Goal: Task Accomplishment & Management: Manage account settings

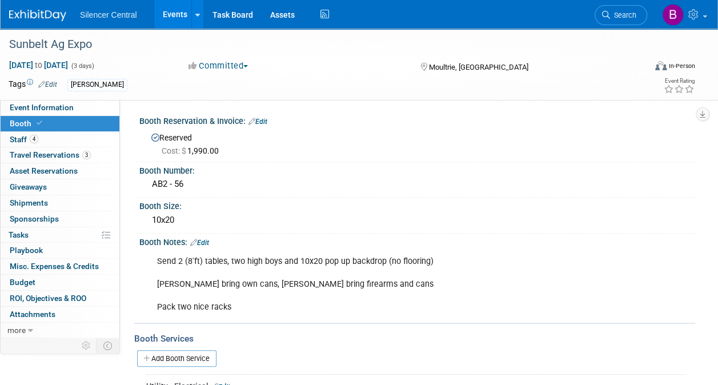
click at [55, 15] on img at bounding box center [37, 15] width 57 height 11
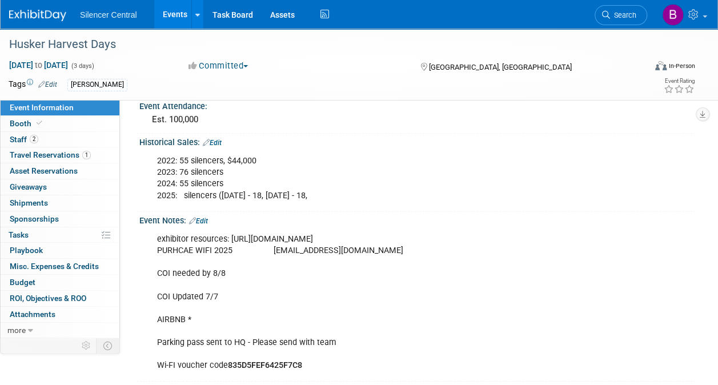
scroll to position [303, 0]
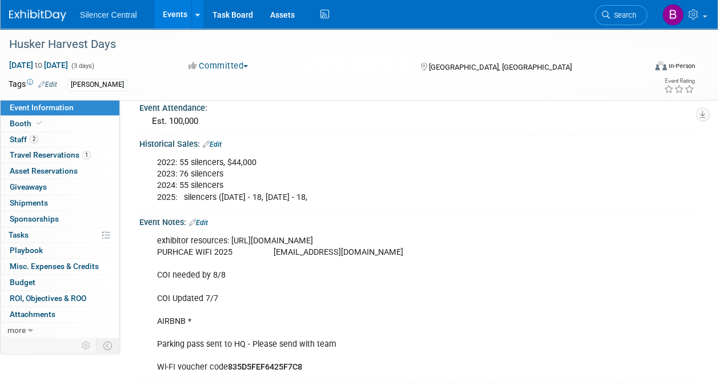
click at [29, 13] on img at bounding box center [37, 15] width 57 height 11
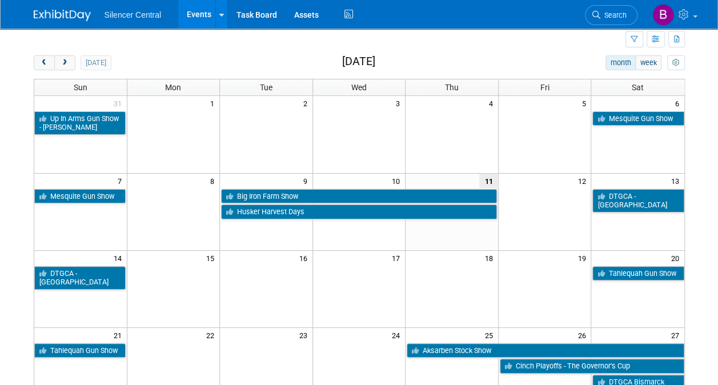
scroll to position [33, 0]
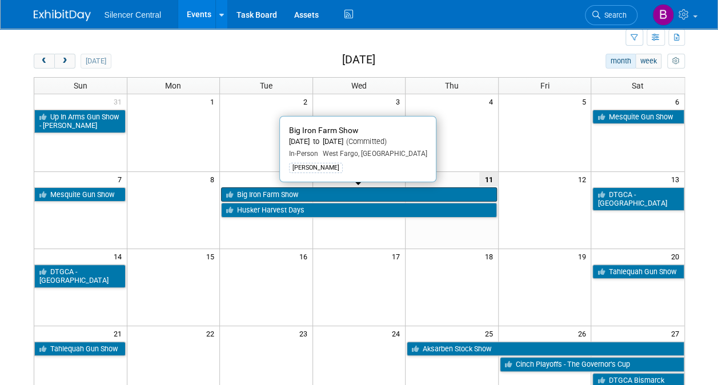
click at [439, 195] on link "Big Iron Farm Show" at bounding box center [359, 194] width 276 height 15
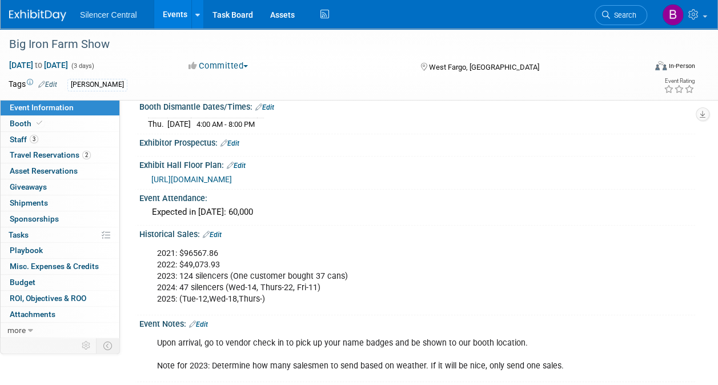
scroll to position [227, 0]
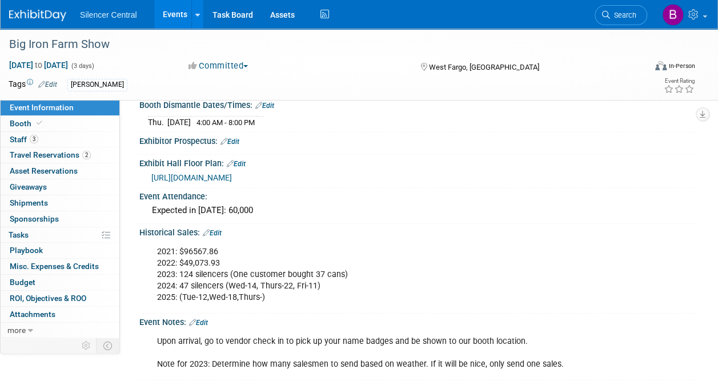
click at [215, 229] on link "Edit" at bounding box center [212, 233] width 19 height 8
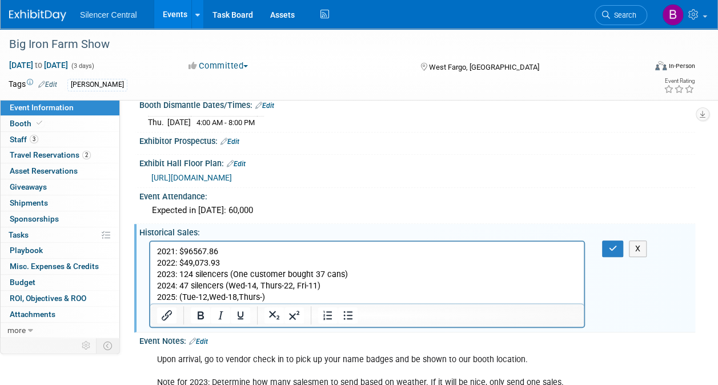
scroll to position [0, 0]
click at [182, 297] on p "2021: $96567.86 2022: $49,073.93 2023: 124 silencers (One customer bought 37 ca…" at bounding box center [367, 274] width 421 height 57
click at [330, 296] on p "2021: $96567.86 2022: $49,073.93 2023: 124 silencers (One customer bought 37 ca…" at bounding box center [367, 274] width 421 height 57
click at [250, 298] on p "2021: $96567.86 2022: $49,073.93 2023: 124 silencers (One customer bought 37 ca…" at bounding box center [367, 274] width 421 height 57
click at [282, 298] on p "2021: $96567.86 2022: $49,073.93 2023: 124 silencers (One customer bought 37 ca…" at bounding box center [367, 274] width 421 height 57
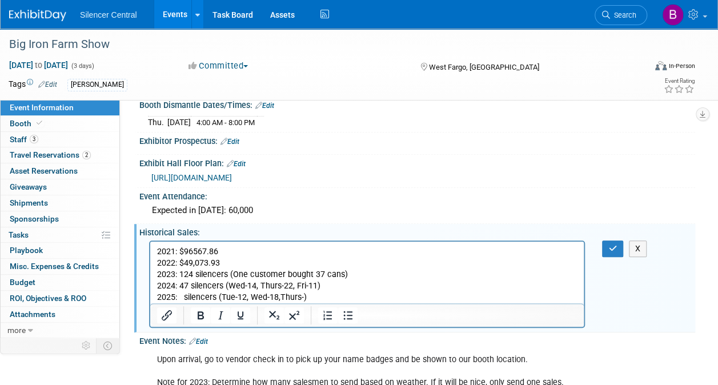
scroll to position [359, 0]
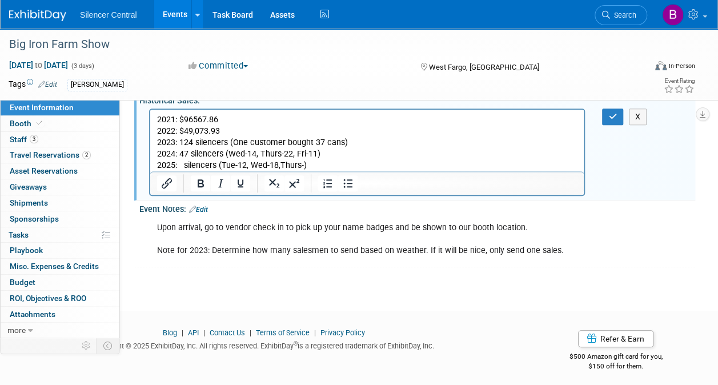
click at [279, 165] on p "2021: $96567.86 2022: $49,073.93 2023: 124 silencers (One customer bought 37 ca…" at bounding box center [367, 142] width 421 height 57
click at [427, 155] on p "2021: $96567.86 2022: $49,073.93 2023: 124 silencers (One customer bought 37 ca…" at bounding box center [367, 142] width 421 height 57
click at [613, 115] on button "button" at bounding box center [612, 117] width 21 height 17
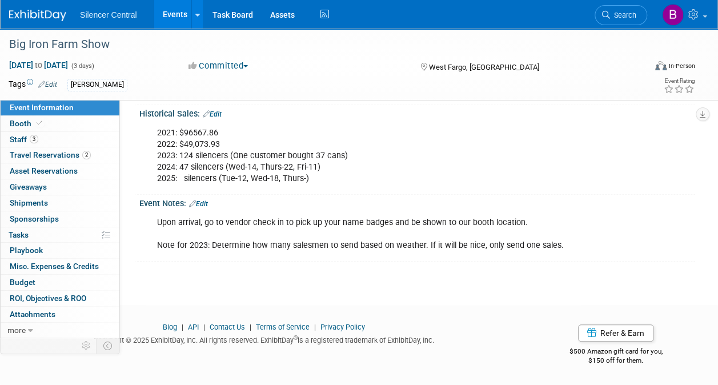
scroll to position [341, 0]
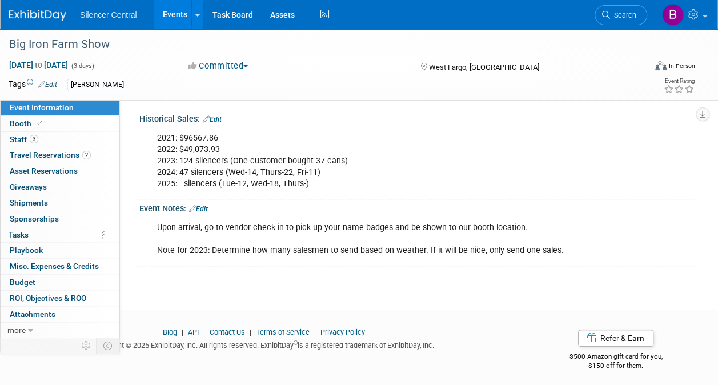
click at [53, 13] on img at bounding box center [37, 15] width 57 height 11
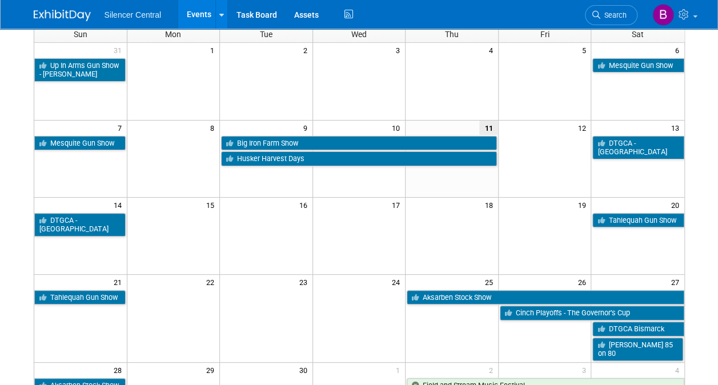
scroll to position [31, 0]
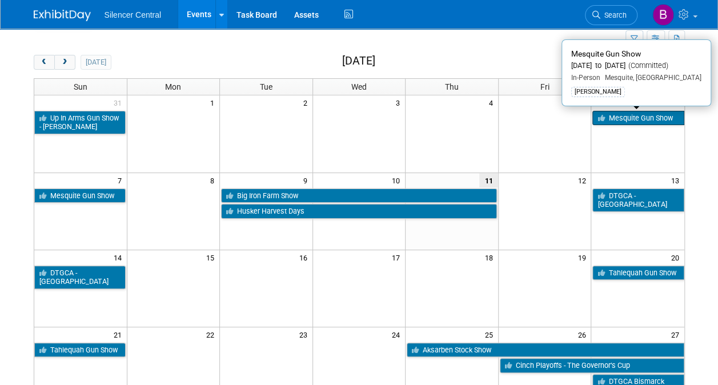
click at [624, 115] on link "Mesquite Gun Show" at bounding box center [638, 118] width 91 height 15
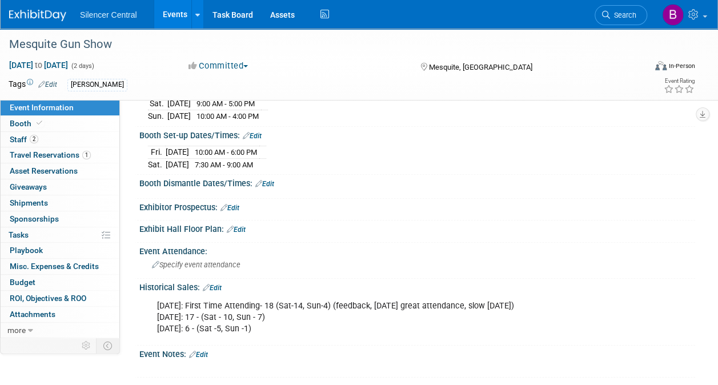
scroll to position [148, 0]
click at [32, 9] on link at bounding box center [44, 9] width 71 height 9
